Goal: Task Accomplishment & Management: Manage account settings

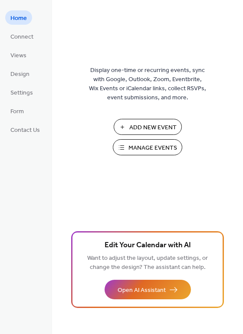
click at [153, 149] on span "Manage Events" at bounding box center [152, 147] width 49 height 9
click at [163, 150] on span "Manage Events" at bounding box center [152, 147] width 49 height 9
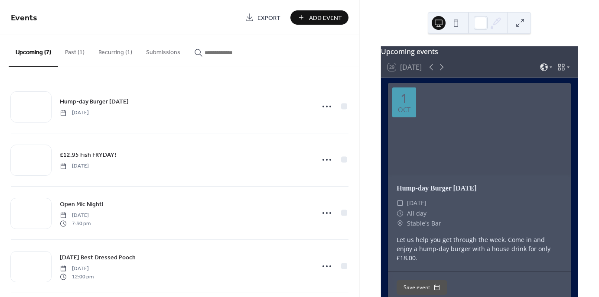
click at [108, 54] on button "Recurring (1)" at bounding box center [115, 50] width 48 height 31
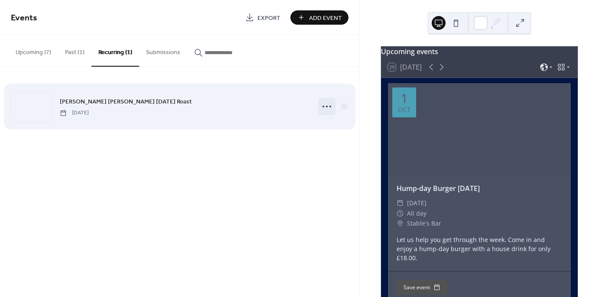
click at [327, 107] on icon at bounding box center [327, 107] width 14 height 14
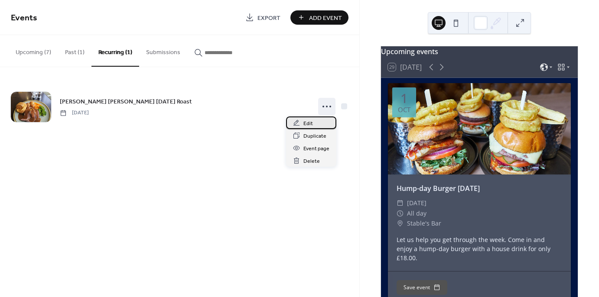
click at [314, 120] on div "Edit" at bounding box center [311, 123] width 50 height 13
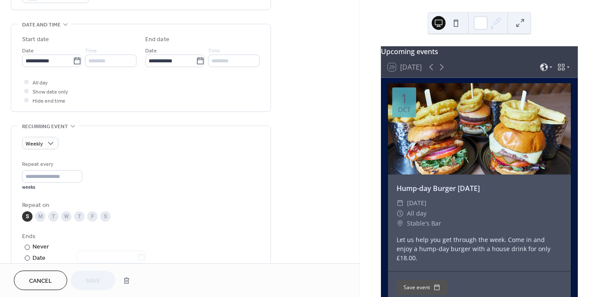
scroll to position [259, 0]
click at [28, 256] on div at bounding box center [27, 257] width 5 height 5
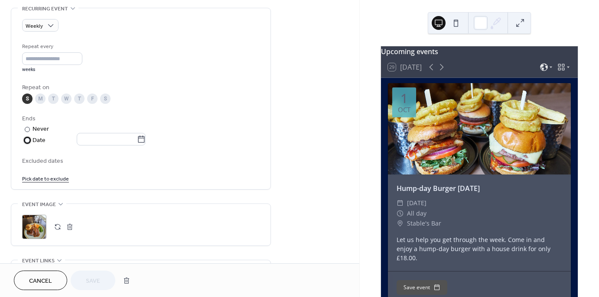
scroll to position [385, 0]
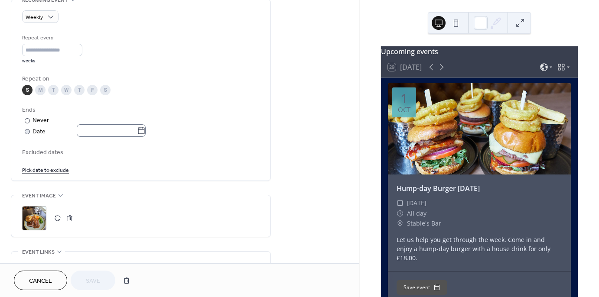
click at [145, 133] on icon at bounding box center [141, 130] width 7 height 7
click at [137, 133] on input "text" at bounding box center [107, 130] width 60 height 13
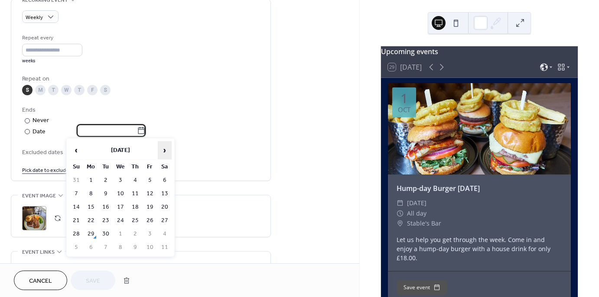
click at [166, 152] on span "›" at bounding box center [164, 150] width 13 height 17
click at [75, 242] on td "2" at bounding box center [76, 247] width 14 height 13
type input "**********"
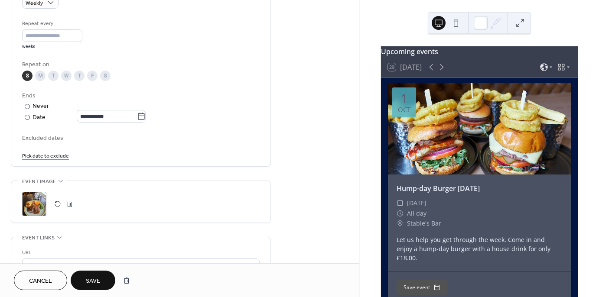
scroll to position [400, 0]
click at [94, 279] on span "Save" at bounding box center [93, 281] width 14 height 9
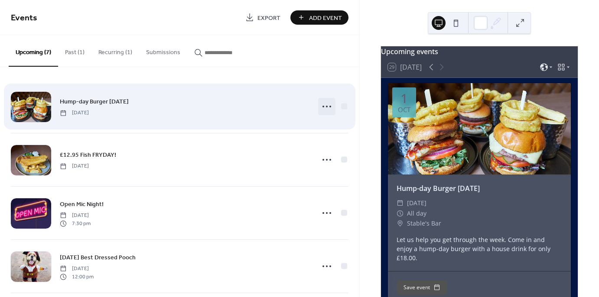
click at [326, 106] on circle at bounding box center [327, 107] width 2 height 2
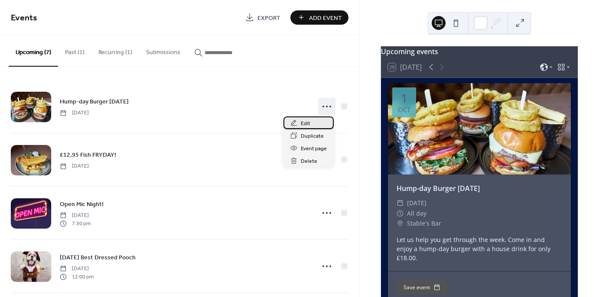
click at [305, 120] on span "Edit" at bounding box center [306, 123] width 10 height 9
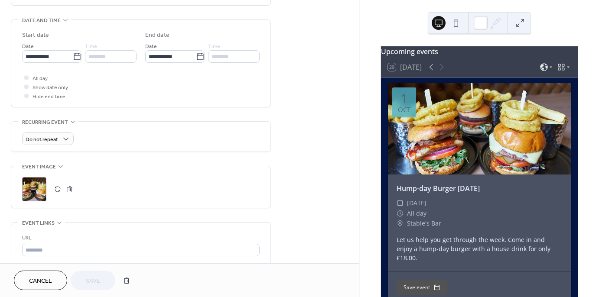
scroll to position [264, 0]
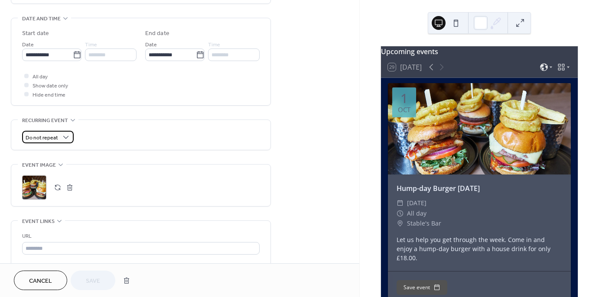
click at [59, 137] on div "Do not repeat" at bounding box center [48, 137] width 52 height 13
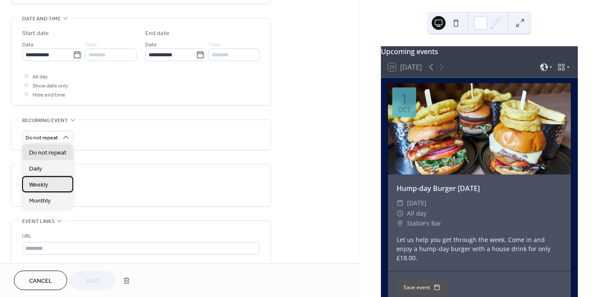
click at [43, 187] on span "Weekly" at bounding box center [38, 185] width 19 height 9
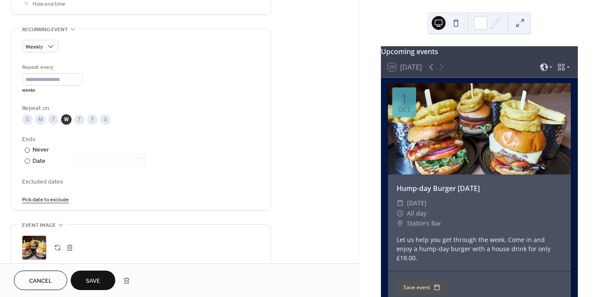
scroll to position [357, 0]
click at [30, 159] on div "​" at bounding box center [26, 159] width 9 height 9
click at [146, 158] on icon at bounding box center [141, 159] width 9 height 9
click at [137, 158] on input "text" at bounding box center [107, 159] width 60 height 13
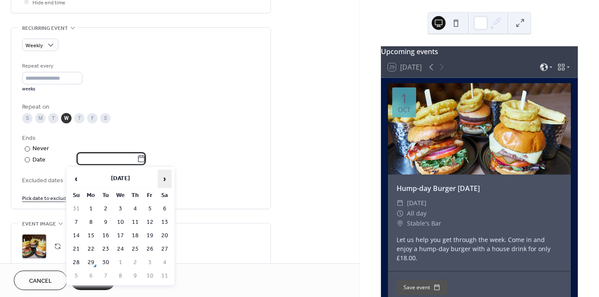
click at [166, 175] on span "›" at bounding box center [164, 178] width 13 height 17
click at [74, 271] on td "2" at bounding box center [76, 276] width 14 height 13
type input "**********"
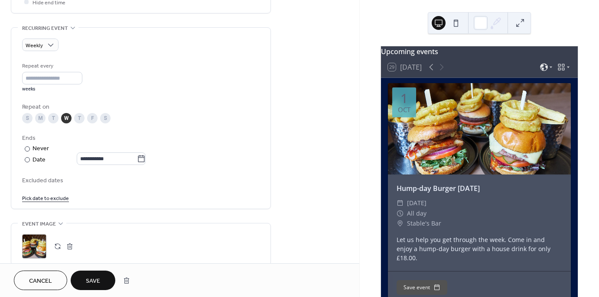
click at [94, 283] on span "Save" at bounding box center [93, 281] width 14 height 9
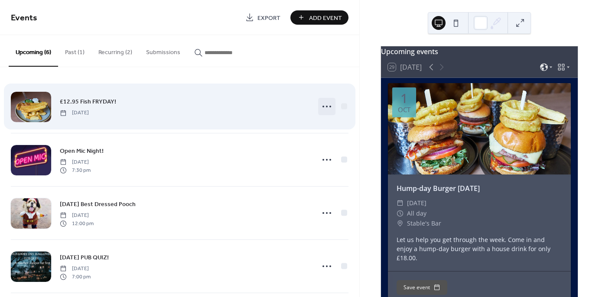
click at [323, 105] on icon at bounding box center [327, 107] width 14 height 14
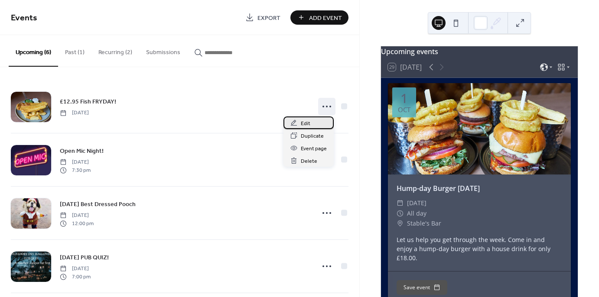
click at [308, 121] on span "Edit" at bounding box center [306, 123] width 10 height 9
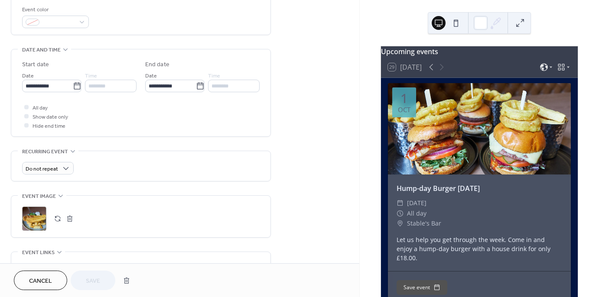
scroll to position [236, 0]
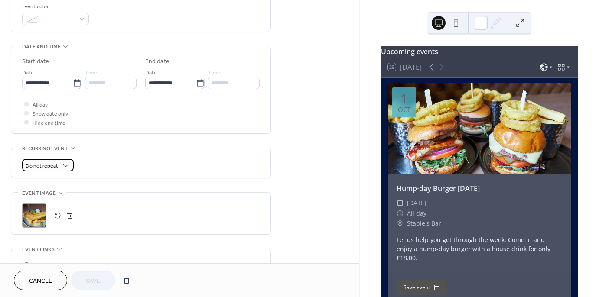
click at [46, 166] on span "Do not repeat" at bounding box center [42, 166] width 33 height 10
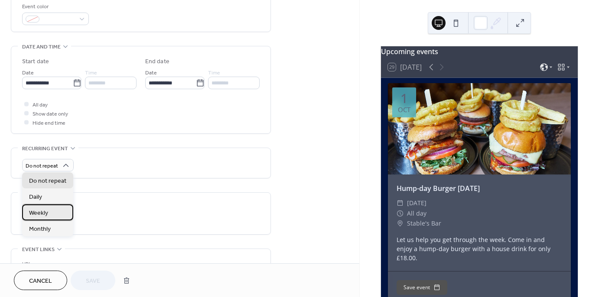
click at [40, 217] on span "Weekly" at bounding box center [38, 213] width 19 height 9
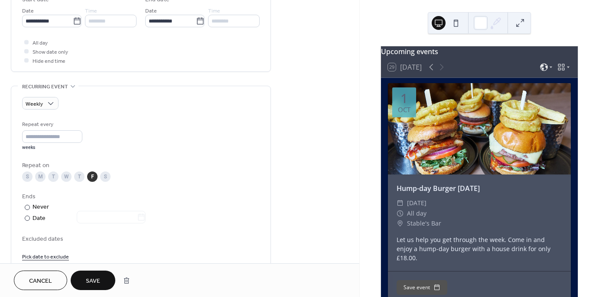
scroll to position [299, 0]
click at [34, 219] on div "Date" at bounding box center [89, 218] width 113 height 10
click at [146, 216] on icon at bounding box center [141, 217] width 9 height 9
click at [137, 216] on input "text" at bounding box center [107, 217] width 60 height 13
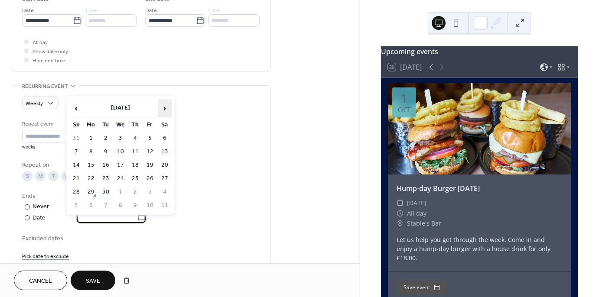
click at [163, 108] on span "›" at bounding box center [164, 108] width 13 height 17
click at [79, 205] on td "2" at bounding box center [76, 205] width 14 height 13
type input "**********"
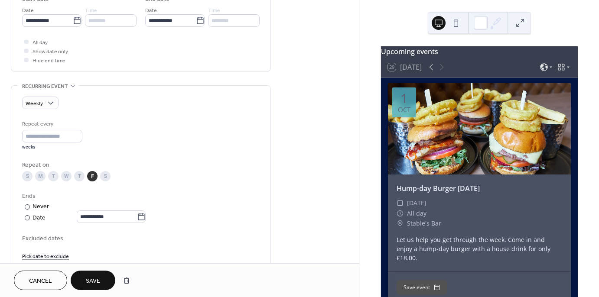
click at [96, 280] on span "Save" at bounding box center [93, 281] width 14 height 9
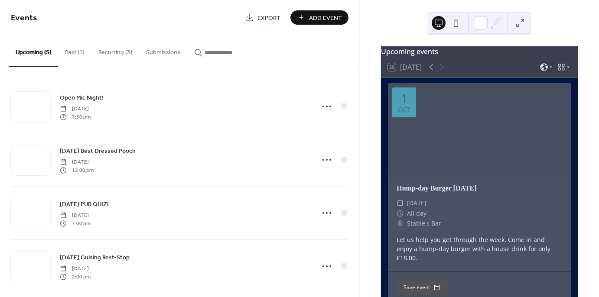
click at [114, 53] on button "Recurring (3)" at bounding box center [115, 50] width 48 height 31
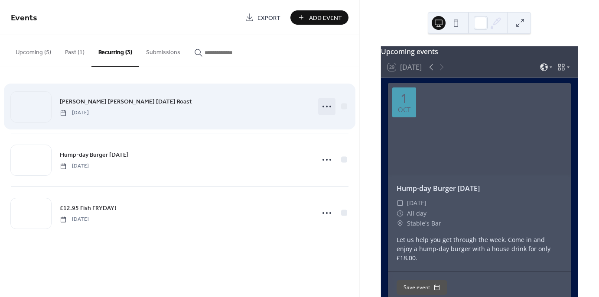
click at [326, 107] on circle at bounding box center [327, 107] width 2 height 2
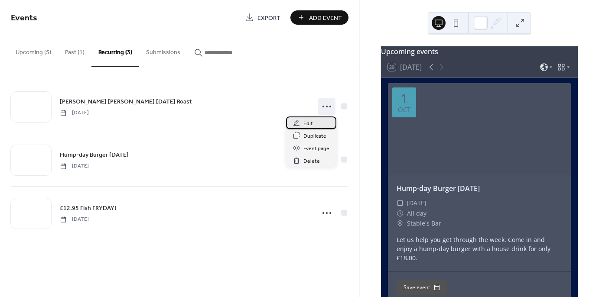
click at [310, 122] on span "Edit" at bounding box center [308, 123] width 10 height 9
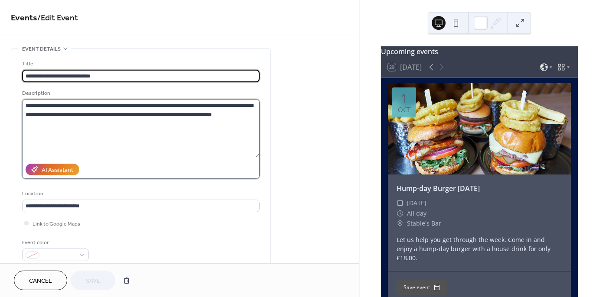
click at [26, 105] on textarea "**********" at bounding box center [140, 128] width 237 height 58
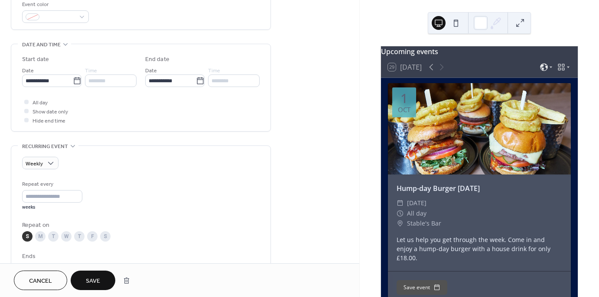
scroll to position [239, 0]
type textarea "**********"
click at [38, 161] on span "Weekly" at bounding box center [34, 164] width 17 height 10
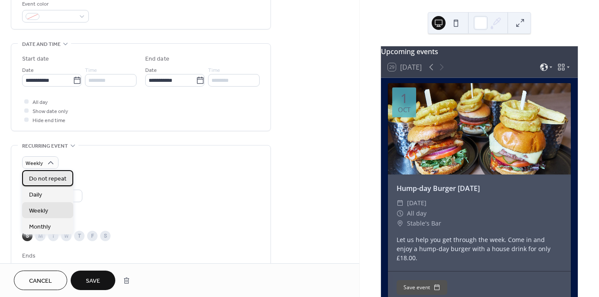
click at [52, 179] on span "Do not repeat" at bounding box center [47, 178] width 37 height 9
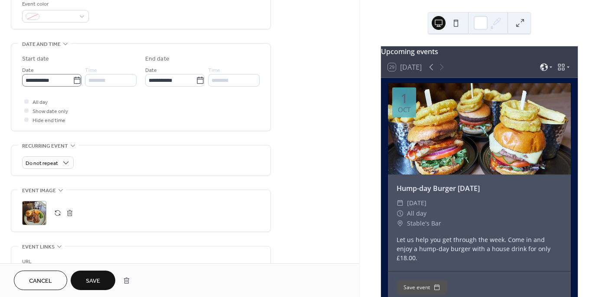
click at [74, 80] on icon at bounding box center [77, 80] width 9 height 9
click at [73, 80] on input "**********" at bounding box center [47, 80] width 51 height 13
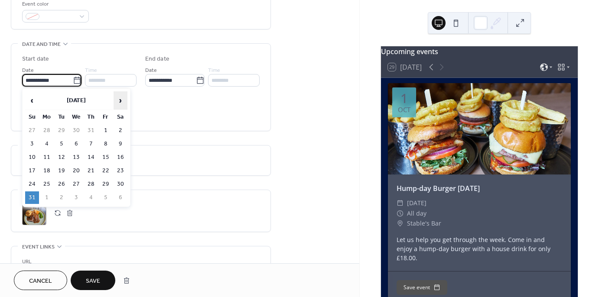
click at [124, 101] on span "›" at bounding box center [120, 100] width 13 height 17
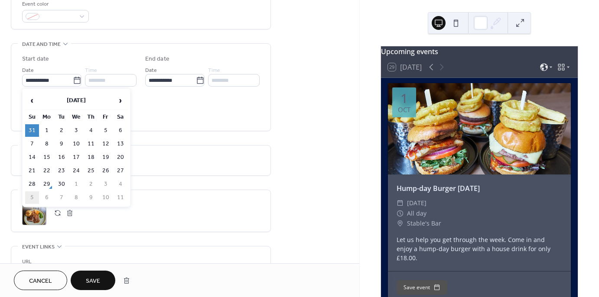
click at [29, 195] on td "5" at bounding box center [32, 198] width 14 height 13
type input "**********"
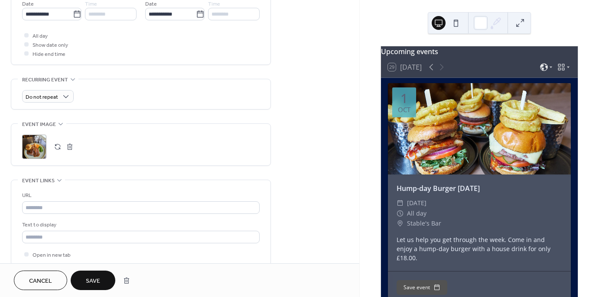
scroll to position [306, 0]
click at [95, 280] on span "Save" at bounding box center [93, 281] width 14 height 9
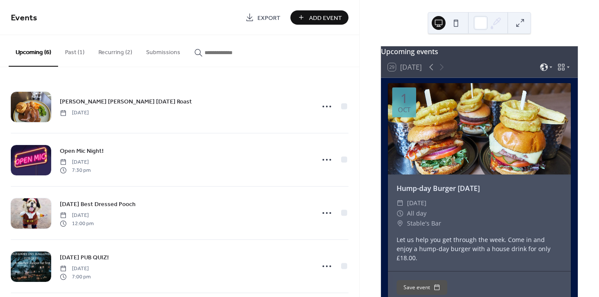
click at [109, 50] on button "Recurring (2)" at bounding box center [115, 50] width 48 height 31
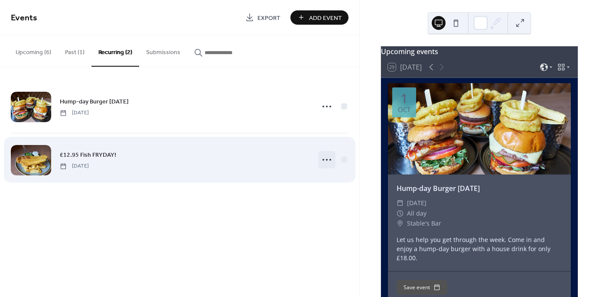
click at [325, 161] on icon at bounding box center [327, 160] width 14 height 14
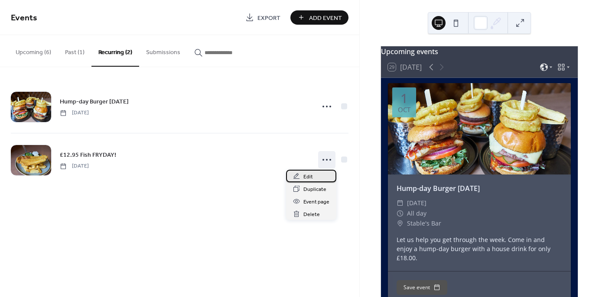
click at [310, 178] on span "Edit" at bounding box center [308, 176] width 10 height 9
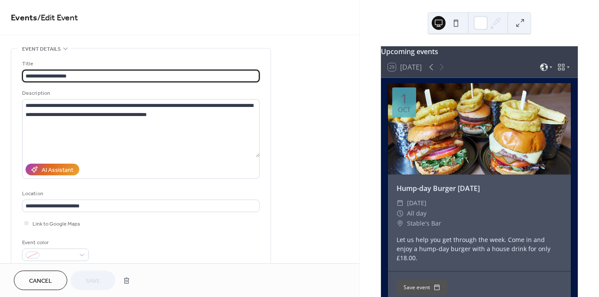
type input "**********"
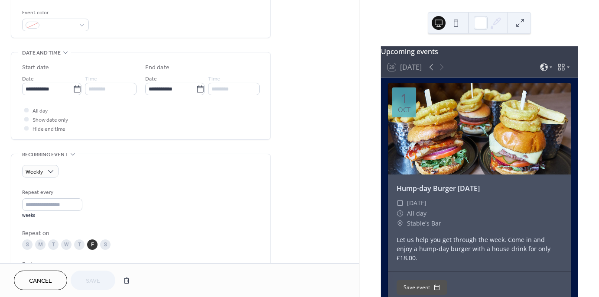
scroll to position [241, 0]
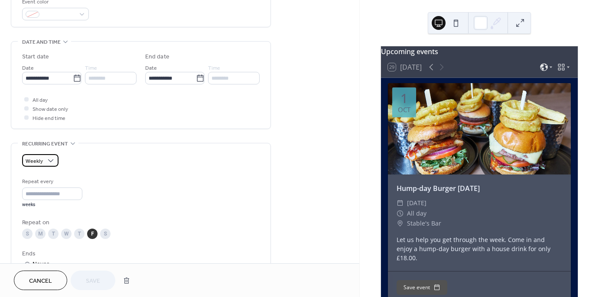
click at [39, 160] on span "Weekly" at bounding box center [34, 161] width 17 height 10
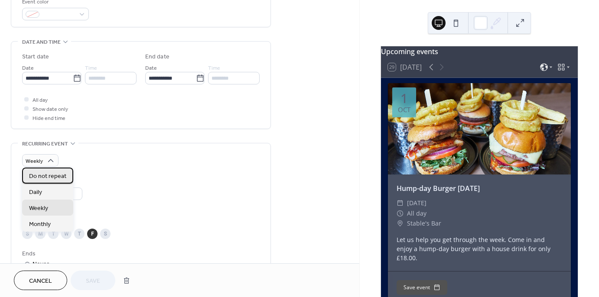
click at [52, 176] on span "Do not repeat" at bounding box center [47, 176] width 37 height 9
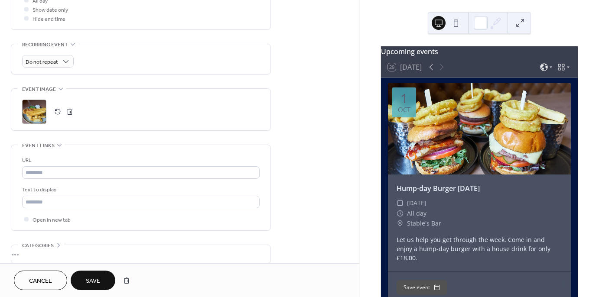
scroll to position [341, 0]
click at [93, 282] on span "Save" at bounding box center [93, 281] width 14 height 9
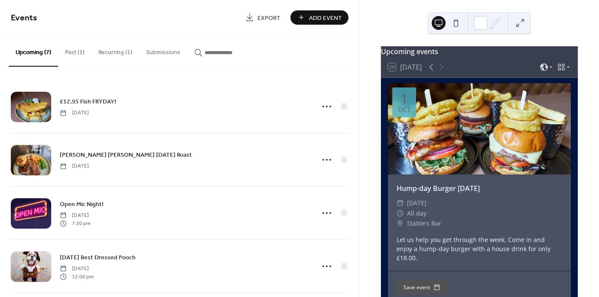
click at [114, 52] on button "Recurring (1)" at bounding box center [115, 50] width 48 height 31
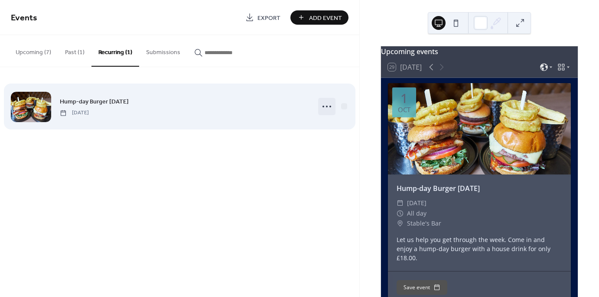
click at [331, 105] on icon at bounding box center [327, 107] width 14 height 14
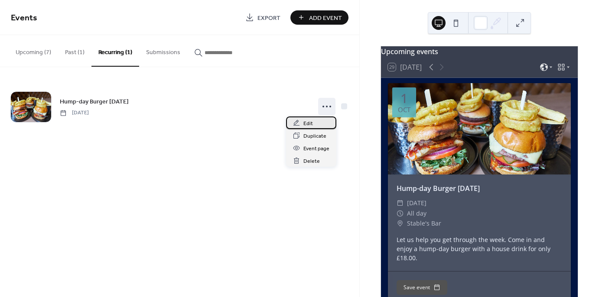
click at [309, 122] on span "Edit" at bounding box center [308, 123] width 10 height 9
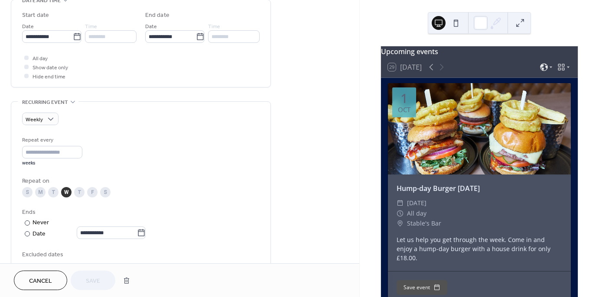
scroll to position [284, 0]
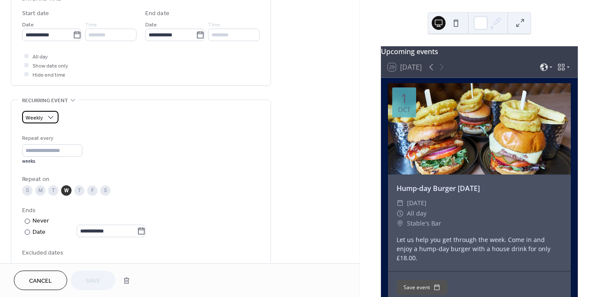
click at [36, 117] on span "Weekly" at bounding box center [34, 118] width 17 height 10
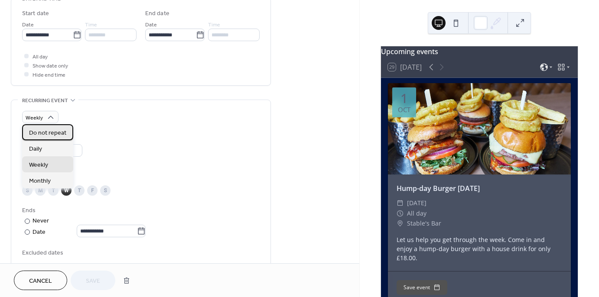
click at [41, 131] on span "Do not repeat" at bounding box center [47, 133] width 37 height 9
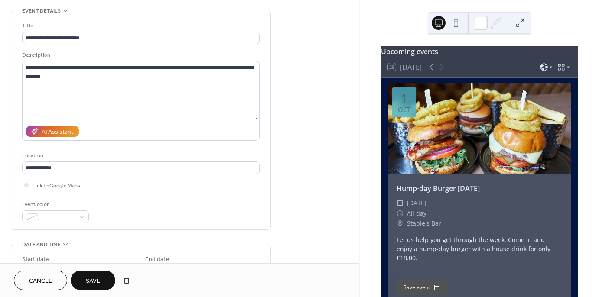
scroll to position [0, 0]
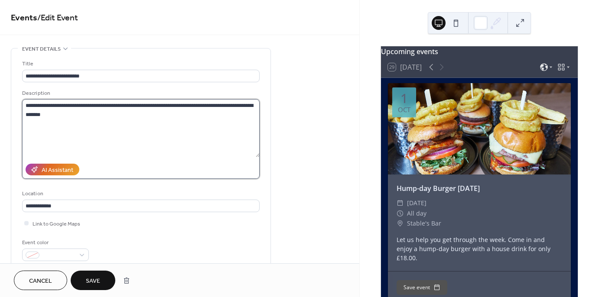
click at [39, 107] on textarea "**********" at bounding box center [140, 128] width 237 height 58
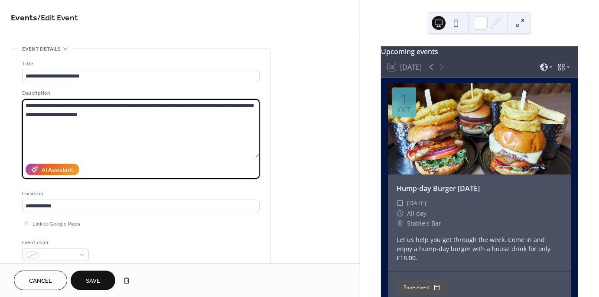
type textarea "**********"
click at [91, 279] on span "Save" at bounding box center [93, 281] width 14 height 9
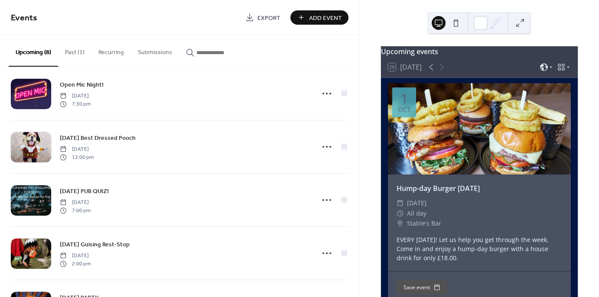
scroll to position [172, 0]
